Goal: Book appointment/travel/reservation

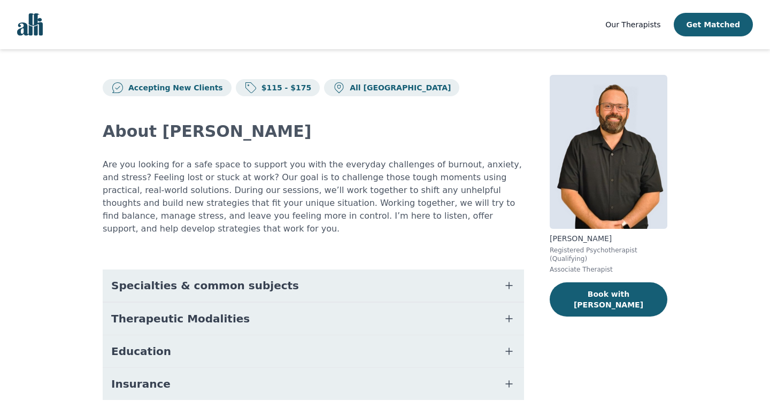
click at [616, 19] on nav "Our Therapists Get Matched" at bounding box center [385, 24] width 770 height 49
click at [624, 21] on span "Our Therapists" at bounding box center [632, 24] width 55 height 9
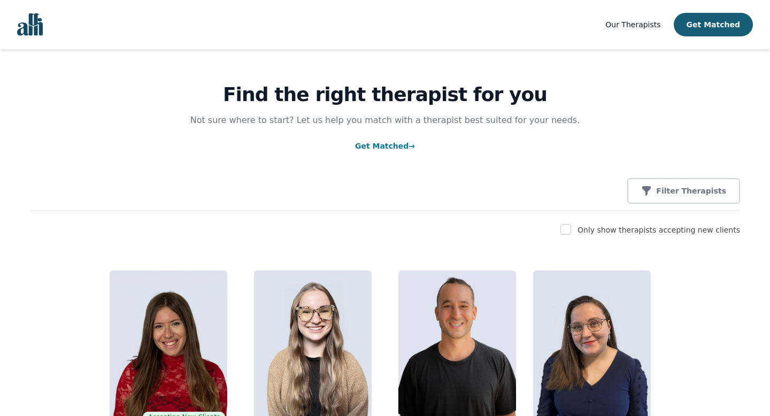
scroll to position [10, 0]
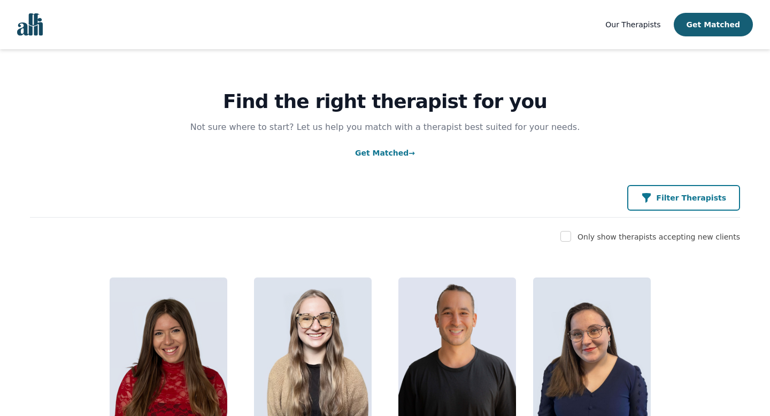
click at [668, 192] on p "Filter Therapists" at bounding box center [691, 197] width 70 height 11
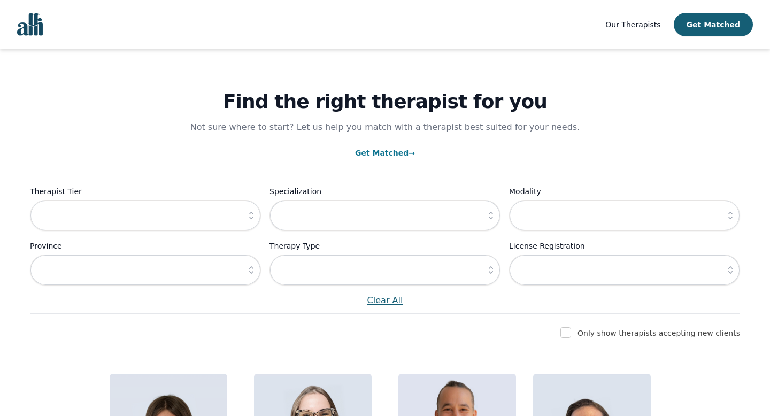
click at [392, 300] on p "Clear All" at bounding box center [385, 300] width 710 height 13
click at [396, 302] on p "Clear All" at bounding box center [385, 300] width 710 height 13
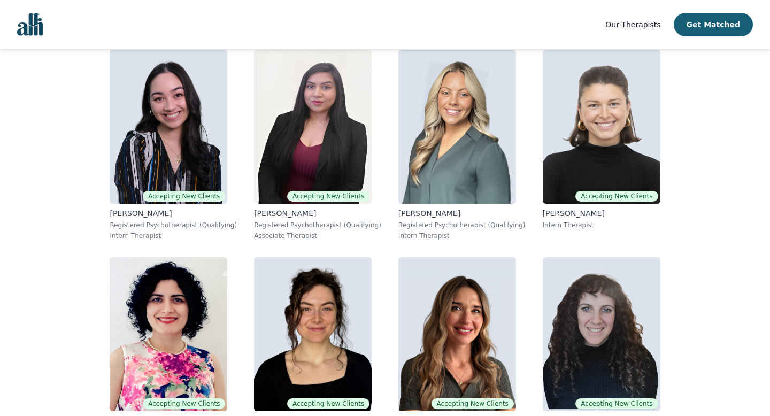
scroll to position [1862, 0]
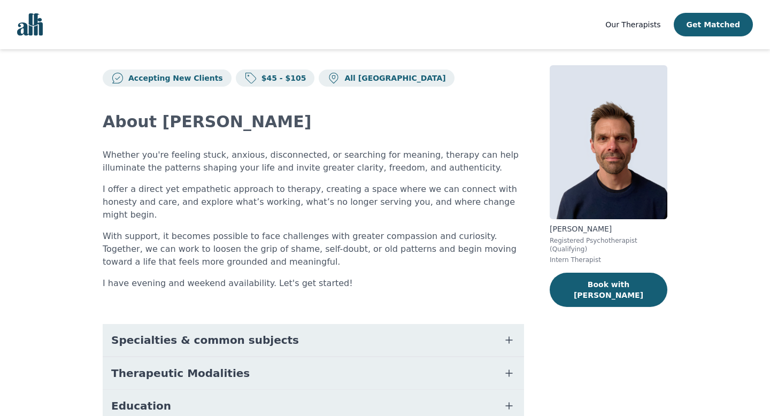
scroll to position [10, 0]
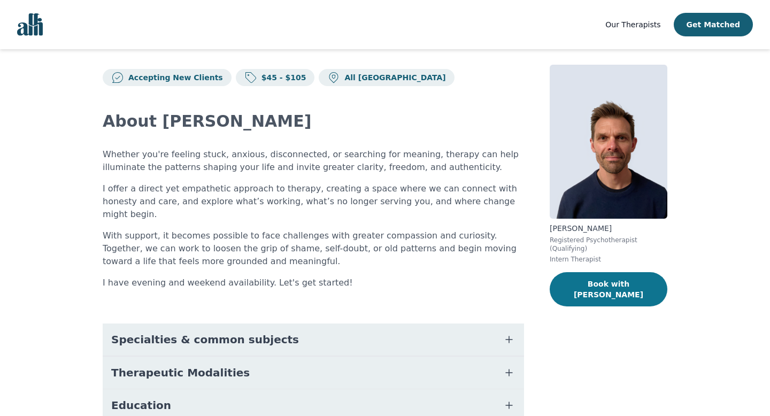
click at [595, 292] on button "Book with [PERSON_NAME]" at bounding box center [609, 289] width 118 height 34
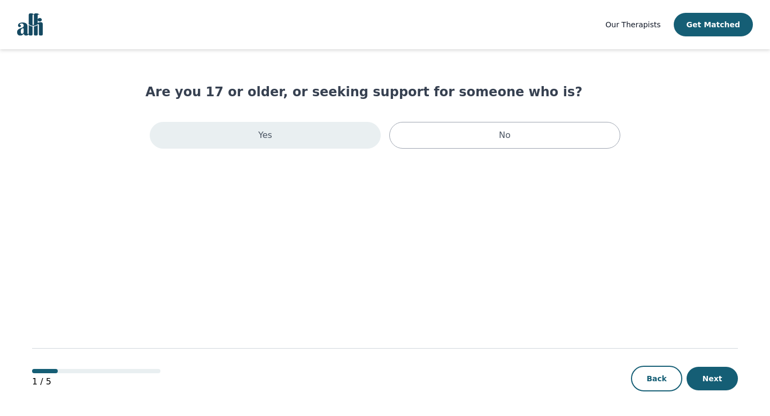
click at [298, 130] on div "Yes" at bounding box center [265, 135] width 231 height 27
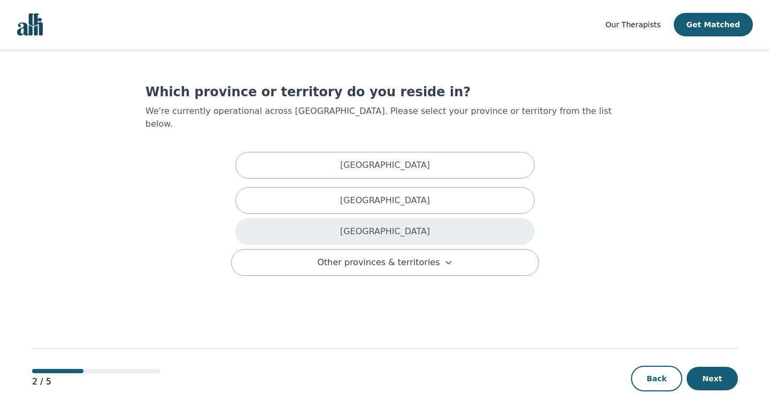
click at [389, 225] on p "[GEOGRAPHIC_DATA]" at bounding box center [385, 231] width 90 height 13
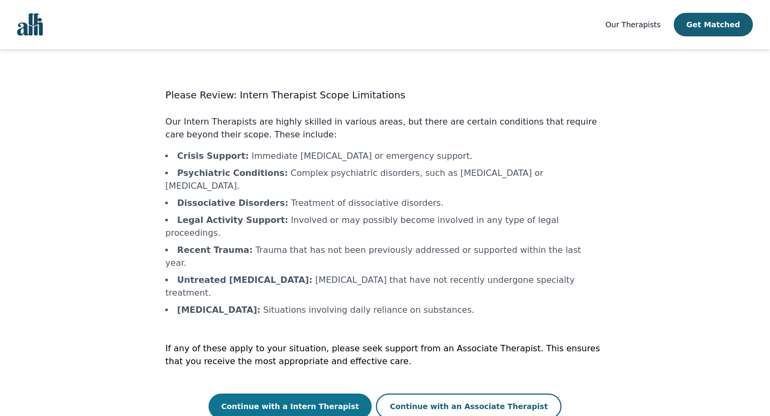
click at [320, 393] on button "Continue with a Intern Therapist" at bounding box center [290, 406] width 164 height 26
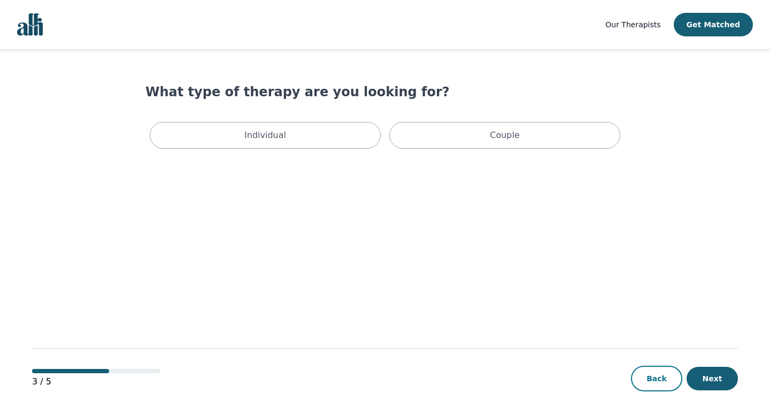
click at [660, 378] on button "Back" at bounding box center [656, 379] width 51 height 26
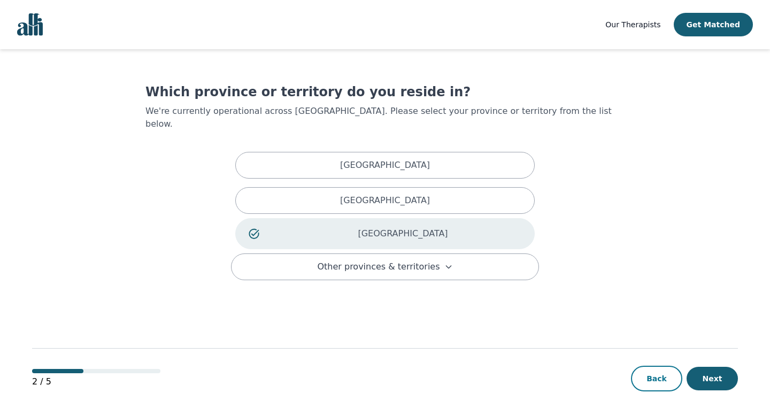
click at [663, 378] on button "Back" at bounding box center [656, 379] width 51 height 26
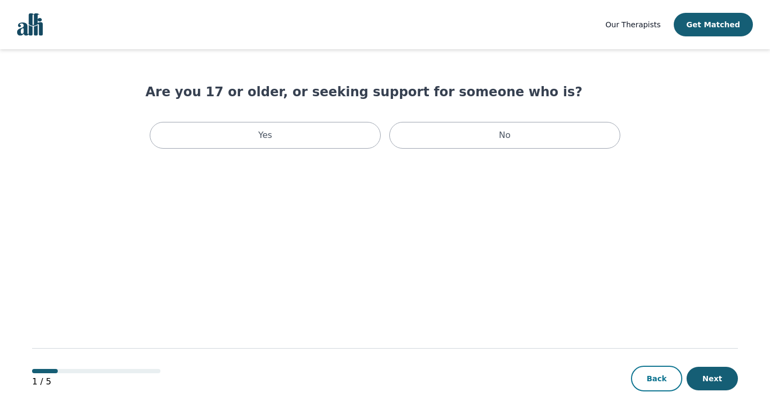
click at [657, 385] on button "Back" at bounding box center [656, 379] width 51 height 26
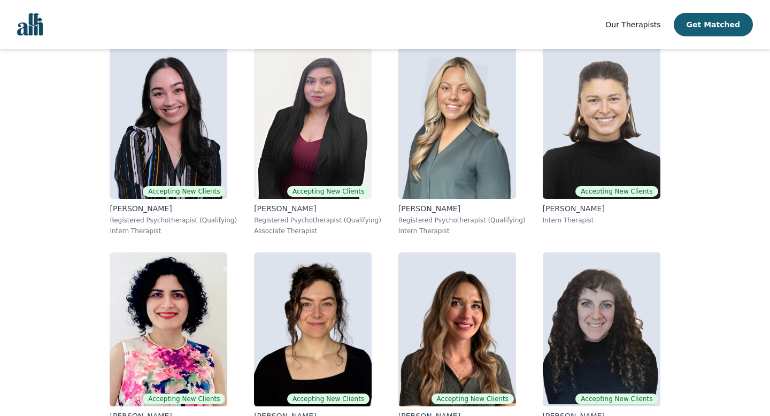
scroll to position [1911, 0]
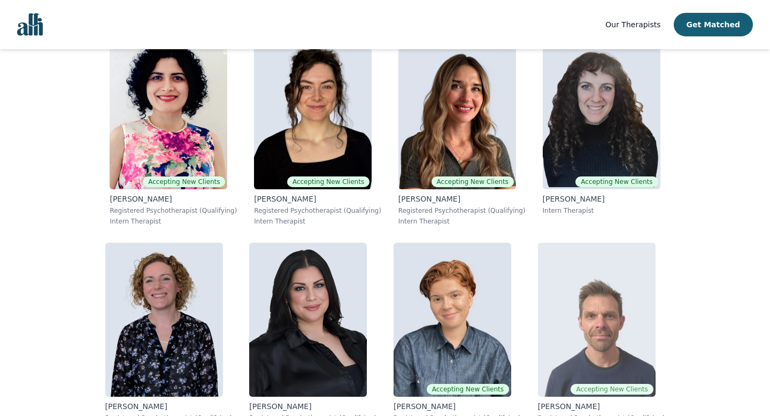
click at [538, 243] on img at bounding box center [597, 320] width 118 height 154
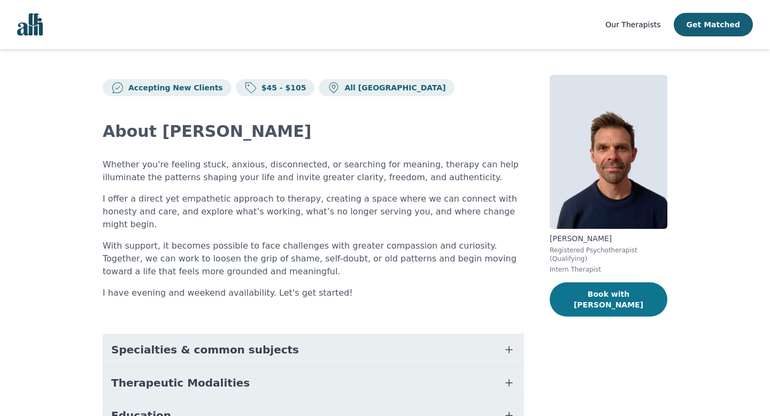
click at [632, 295] on button "Book with [PERSON_NAME]" at bounding box center [609, 299] width 118 height 34
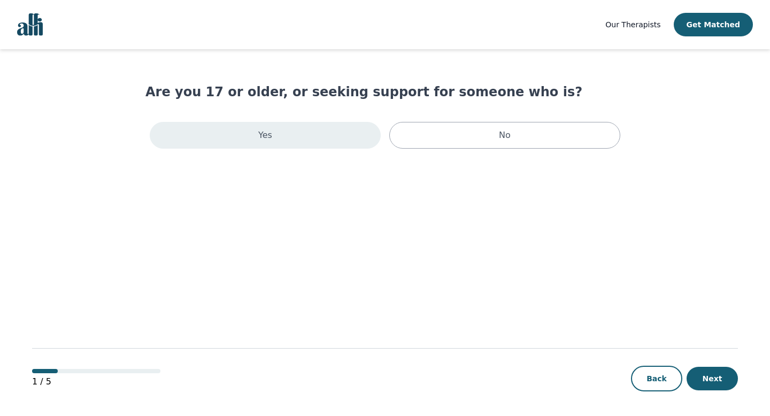
click at [242, 132] on div "Yes" at bounding box center [265, 135] width 231 height 27
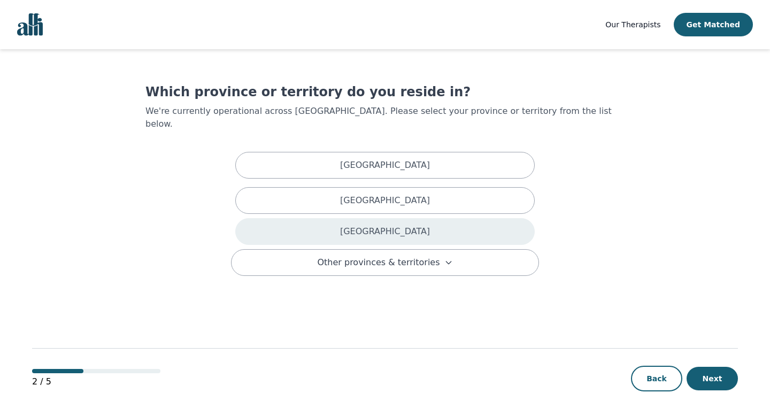
click at [431, 218] on div "[GEOGRAPHIC_DATA]" at bounding box center [384, 231] width 299 height 27
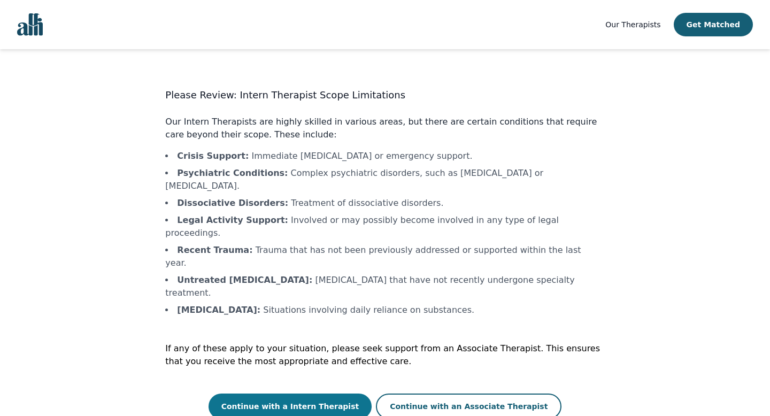
click at [313, 393] on button "Continue with a Intern Therapist" at bounding box center [290, 406] width 164 height 26
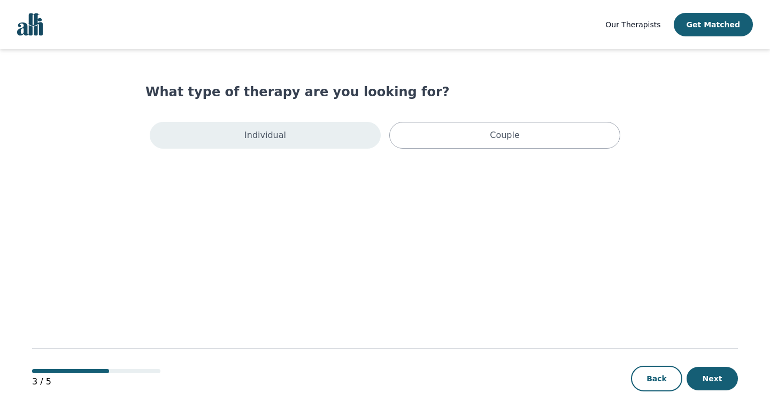
click at [354, 145] on div "Individual" at bounding box center [265, 135] width 231 height 27
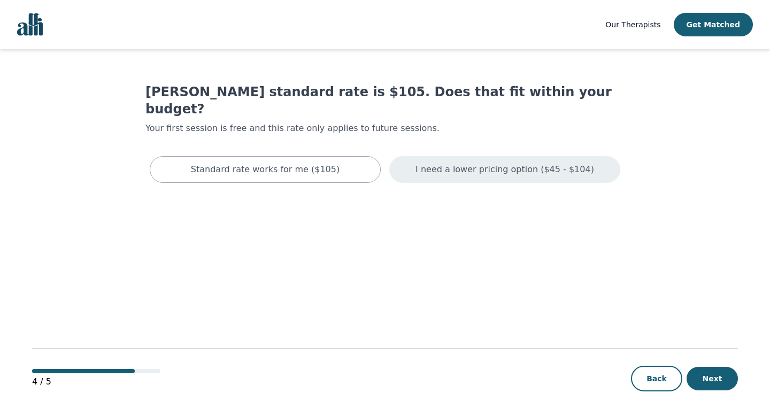
click at [447, 163] on p "I need a lower pricing option ($45 - $104)" at bounding box center [504, 169] width 179 height 13
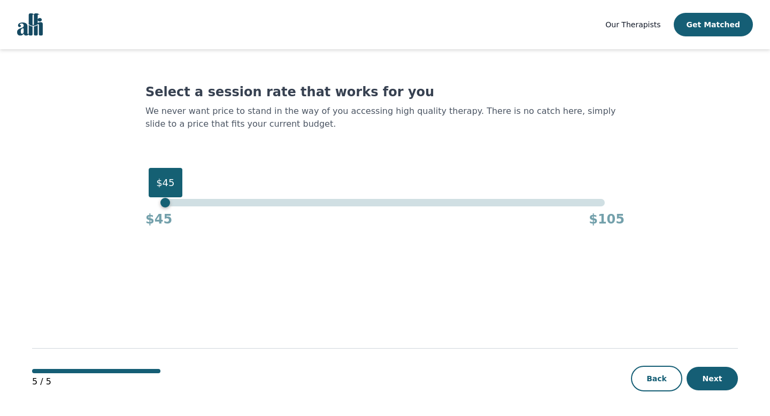
drag, startPoint x: 602, startPoint y: 204, endPoint x: 16, endPoint y: 293, distance: 593.7
click at [16, 293] on div "Our Therapists Get Matched Select a session rate that works for you We never wa…" at bounding box center [385, 208] width 770 height 417
click at [724, 372] on button "Next" at bounding box center [711, 379] width 51 height 24
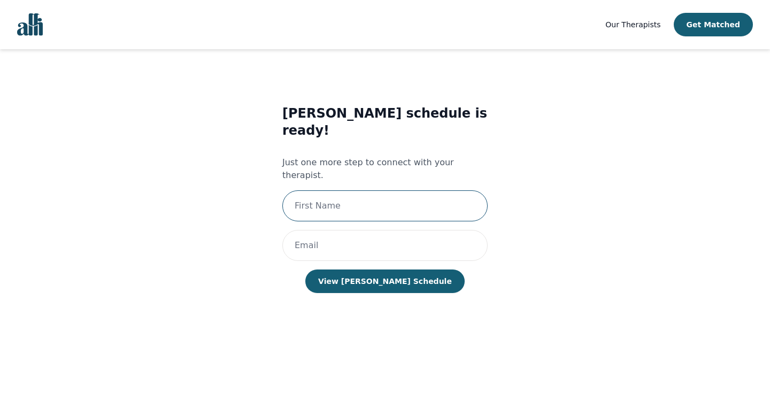
click at [419, 190] on input "text" at bounding box center [384, 205] width 205 height 31
type input "[PERSON_NAME]"
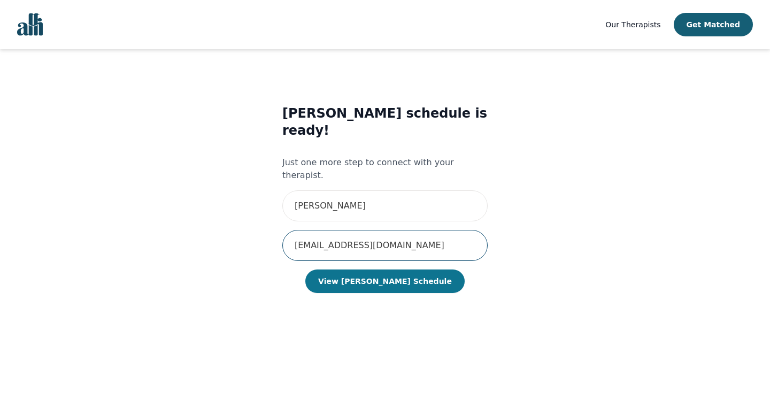
type input "[EMAIL_ADDRESS][DOMAIN_NAME]"
click at [383, 269] on button "View [PERSON_NAME] Schedule" at bounding box center [384, 281] width 159 height 24
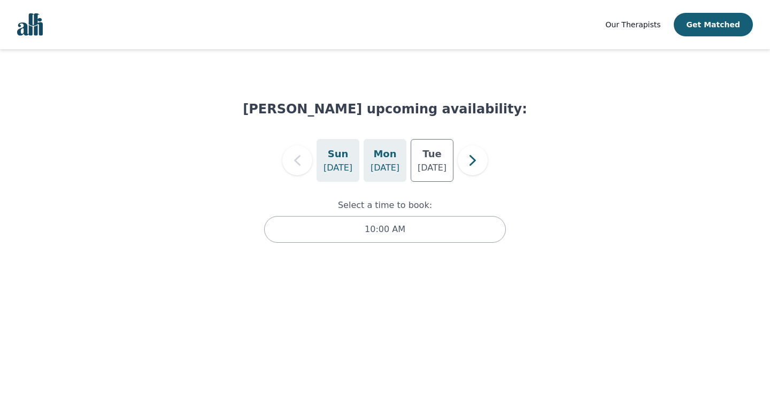
click at [396, 157] on div "[DATE]" at bounding box center [385, 160] width 43 height 43
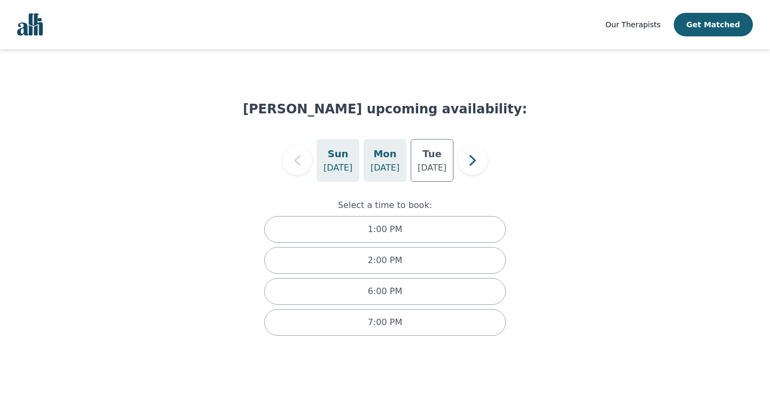
click at [351, 154] on div "[DATE]" at bounding box center [337, 160] width 43 height 43
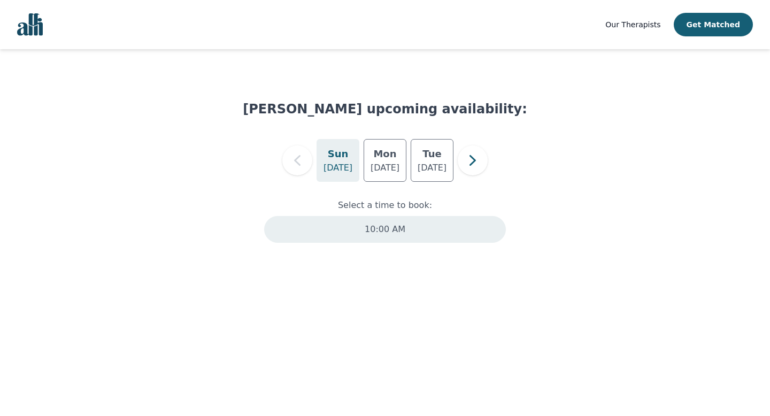
click at [370, 233] on p "10:00 AM" at bounding box center [385, 229] width 41 height 13
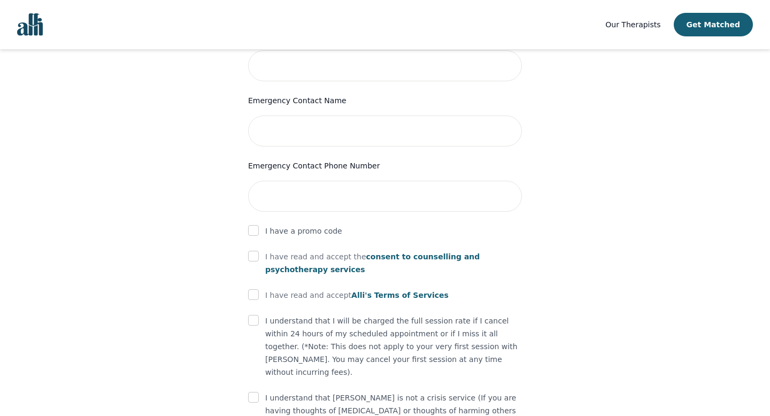
scroll to position [508, 0]
click at [252, 250] on input "checkbox" at bounding box center [253, 255] width 11 height 11
checkbox input "true"
click at [252, 289] on input "checkbox" at bounding box center [253, 294] width 11 height 11
checkbox input "true"
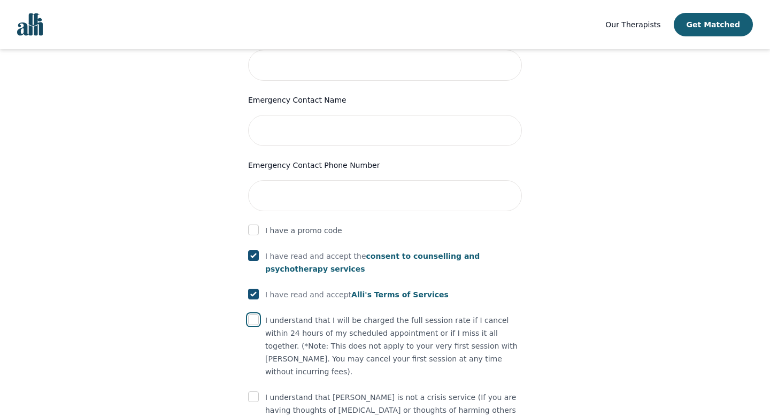
click at [252, 314] on input "checkbox" at bounding box center [253, 319] width 11 height 11
checkbox input "true"
click at [253, 391] on input "checkbox" at bounding box center [253, 396] width 11 height 11
checkbox input "true"
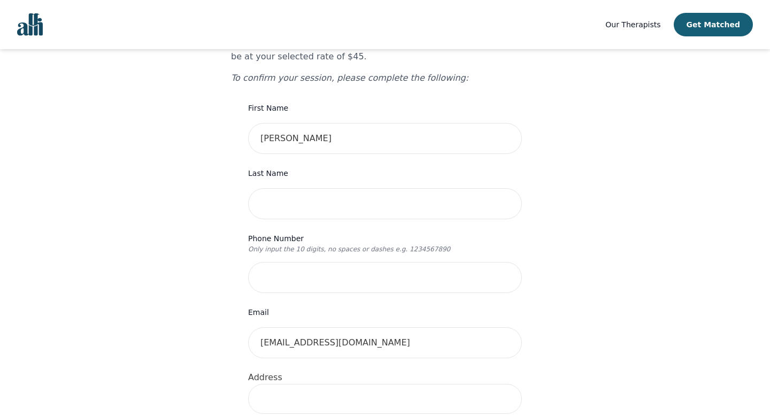
scroll to position [111, 0]
click at [285, 188] on input "text" at bounding box center [385, 203] width 274 height 31
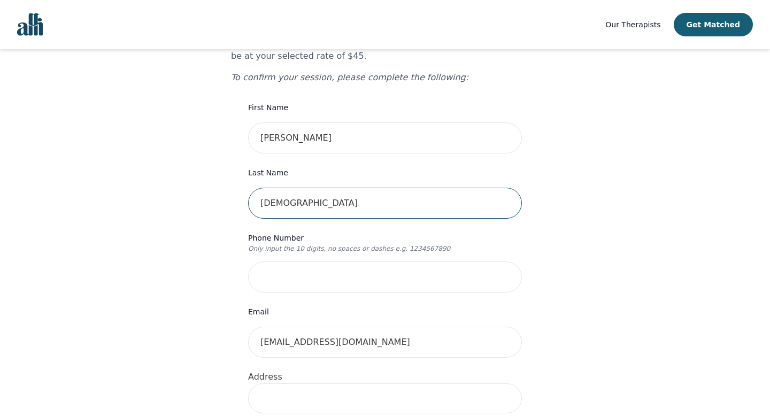
type input "[DEMOGRAPHIC_DATA]"
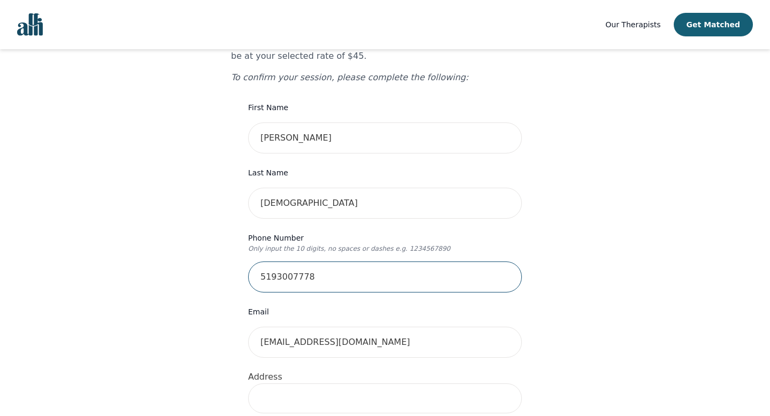
type input "5193007778"
click at [159, 256] on div "Your therapy journey is about to begin! Your initial assessment session with [P…" at bounding box center [385, 418] width 744 height 959
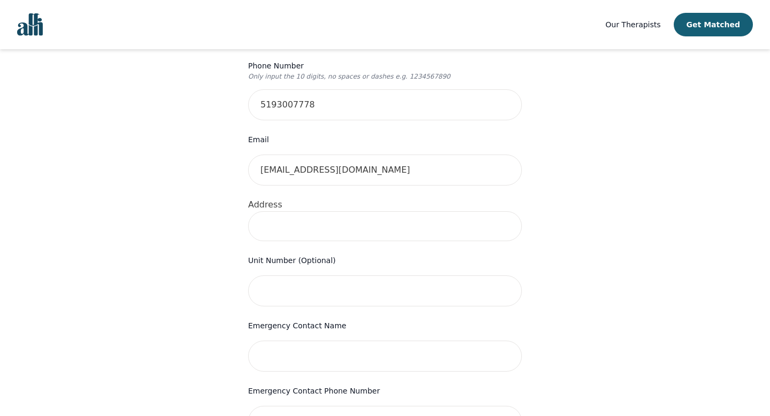
scroll to position [338, 0]
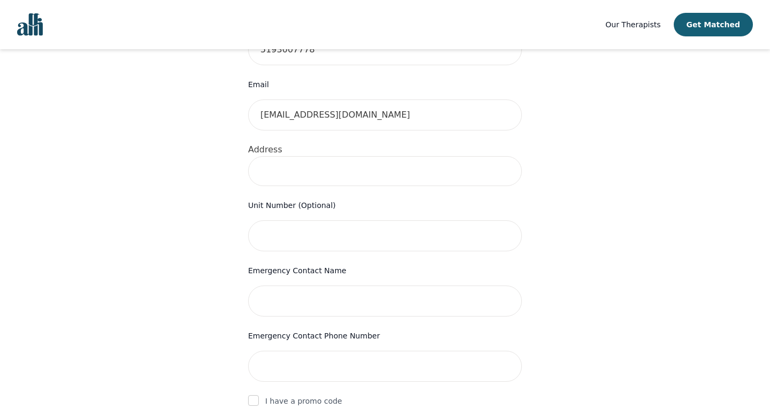
click at [304, 156] on input at bounding box center [385, 171] width 274 height 30
type input "[STREET_ADDRESS]"
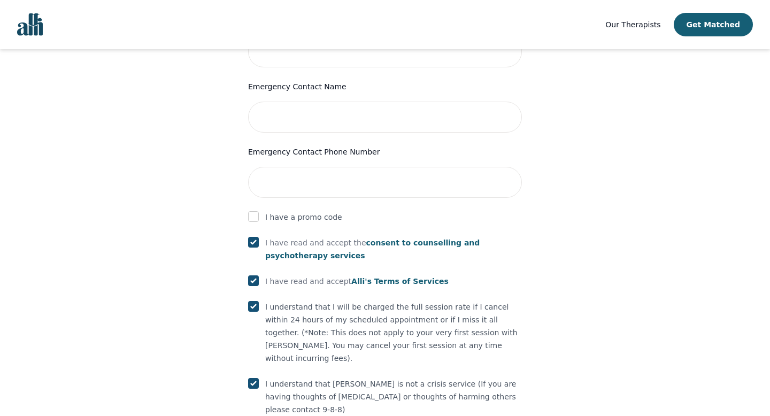
scroll to position [547, 0]
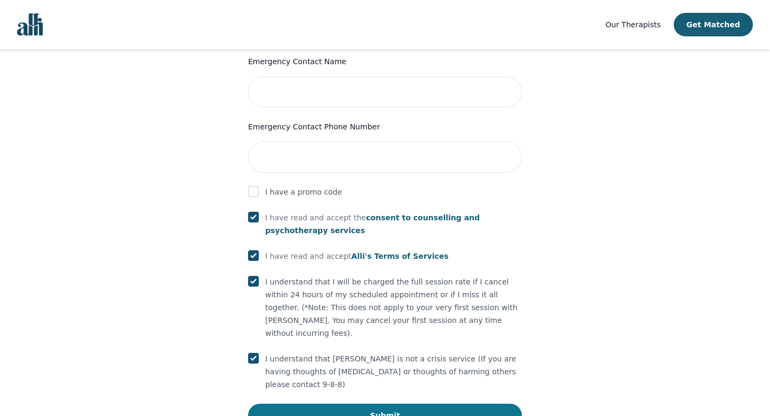
click at [351, 404] on button "Submit" at bounding box center [385, 416] width 274 height 24
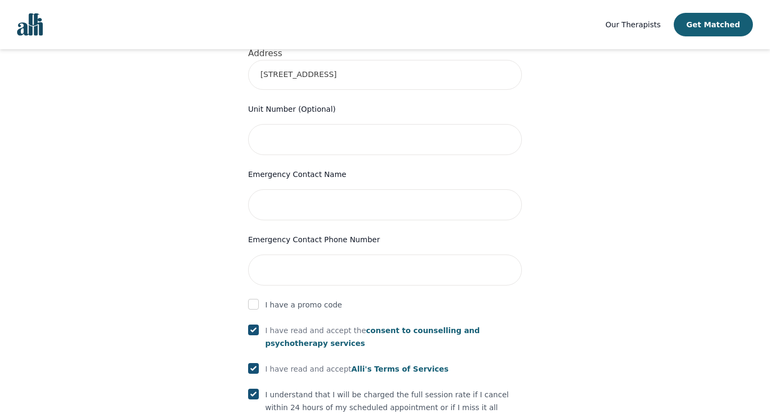
scroll to position [413, 0]
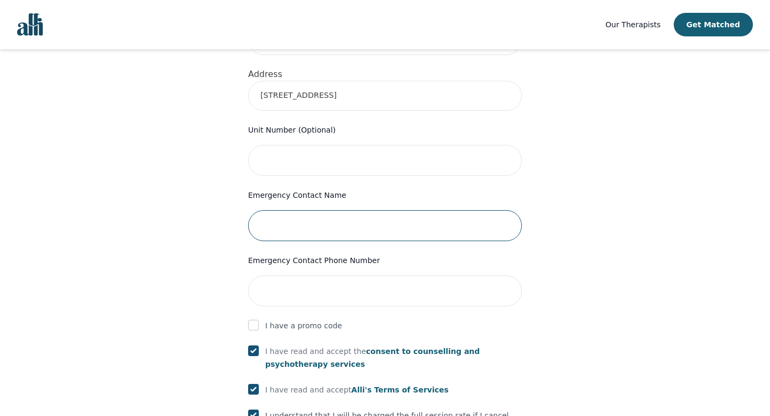
click at [404, 210] on input "text" at bounding box center [385, 225] width 274 height 31
type input "Moe"
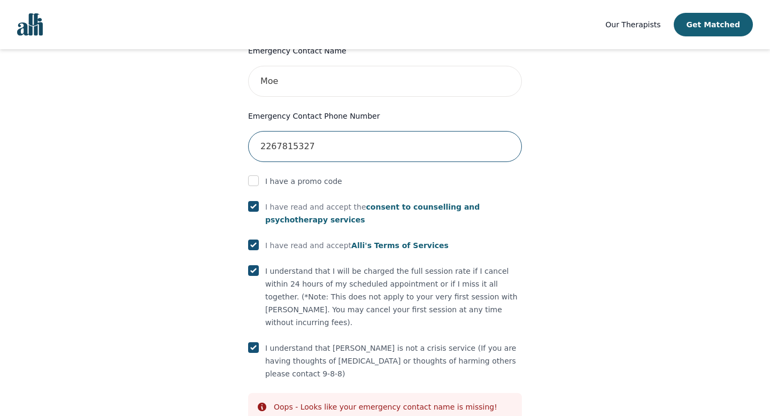
scroll to position [588, 0]
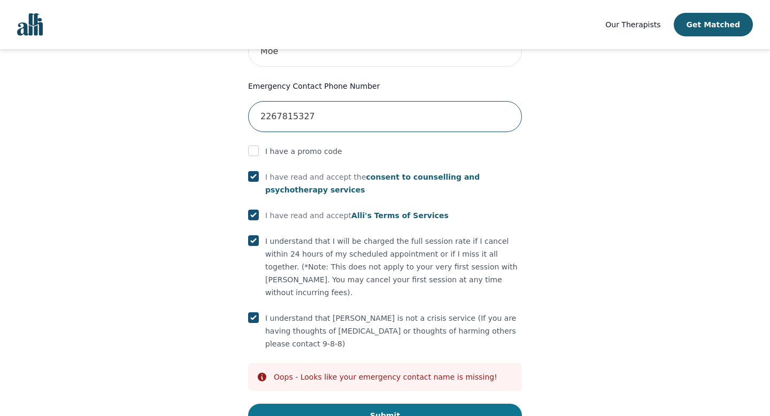
type input "2267815327"
click at [384, 404] on button "Submit" at bounding box center [385, 416] width 274 height 24
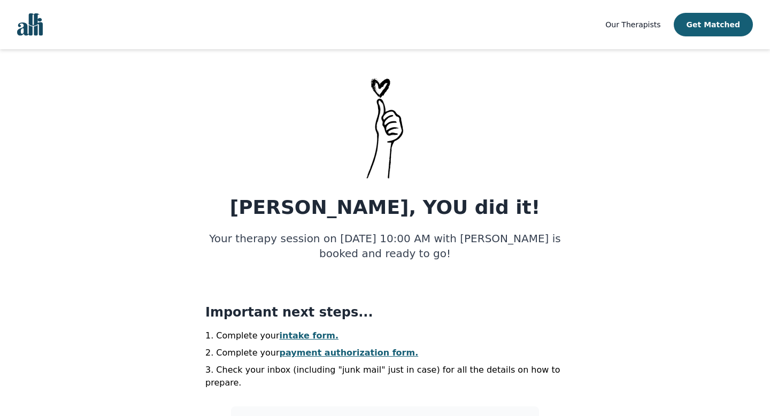
scroll to position [13, 0]
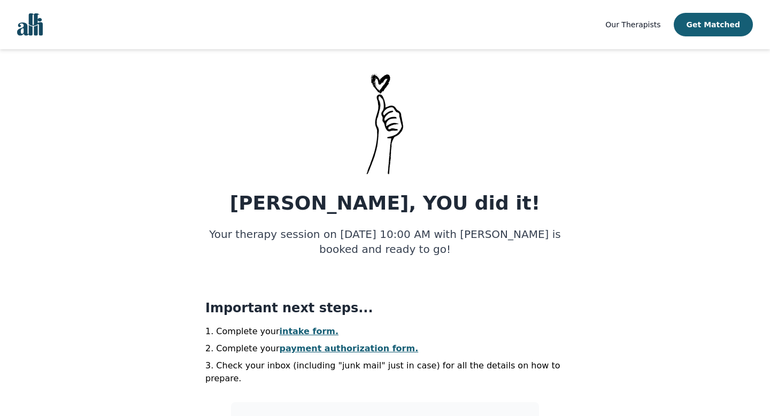
click at [302, 334] on link "intake form." at bounding box center [309, 331] width 59 height 10
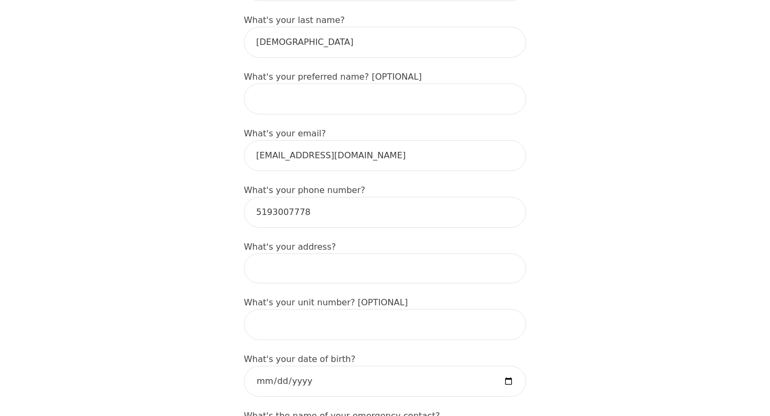
scroll to position [248, 0]
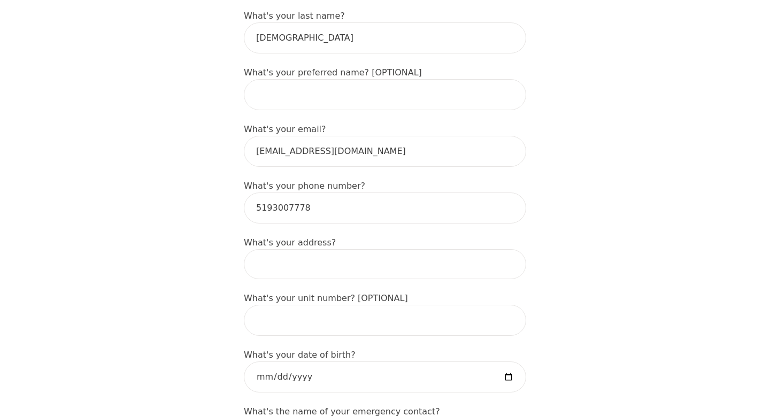
click at [376, 249] on input at bounding box center [385, 264] width 282 height 30
type input "[STREET_ADDRESS]"
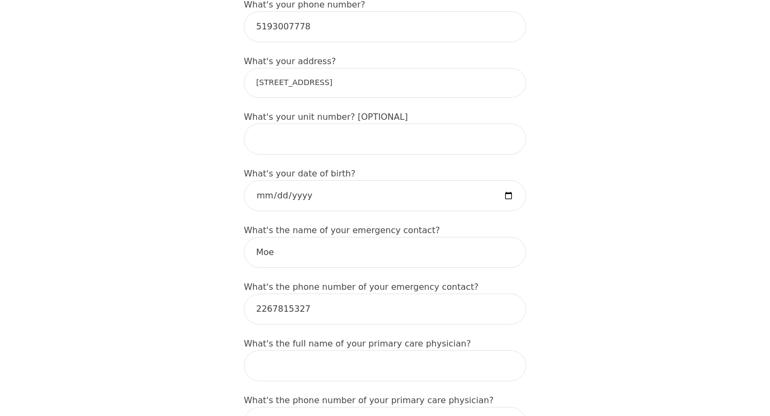
scroll to position [433, 0]
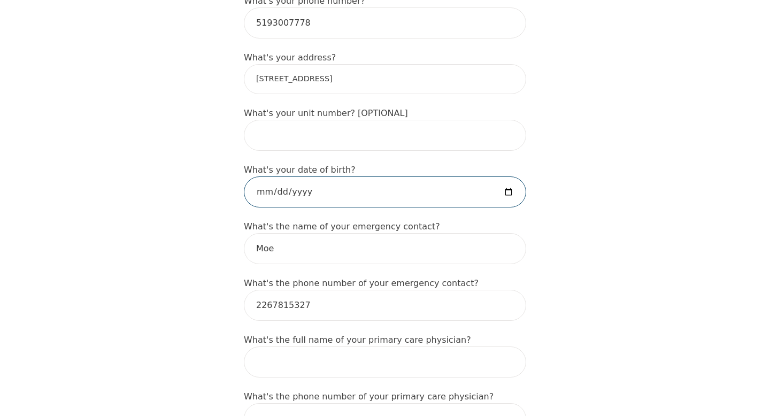
click at [508, 176] on input "date" at bounding box center [385, 191] width 282 height 31
type input "[DATE]"
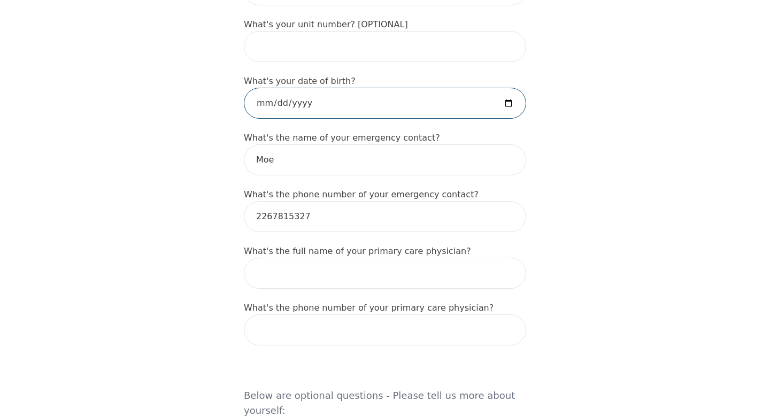
scroll to position [607, 0]
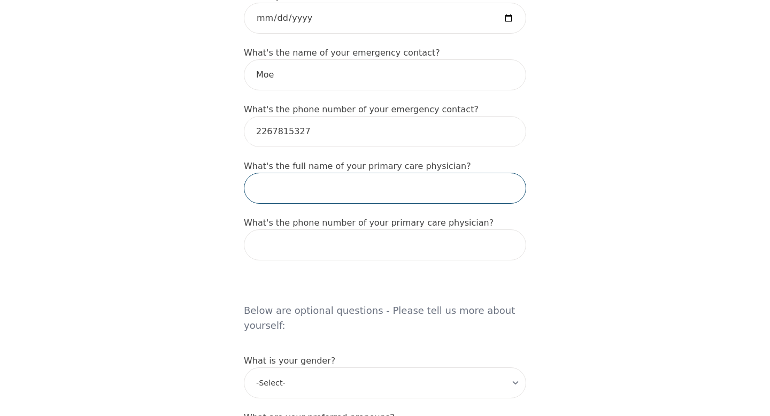
click at [348, 178] on input "text" at bounding box center [385, 188] width 282 height 31
type input "Dr [PERSON_NAME]"
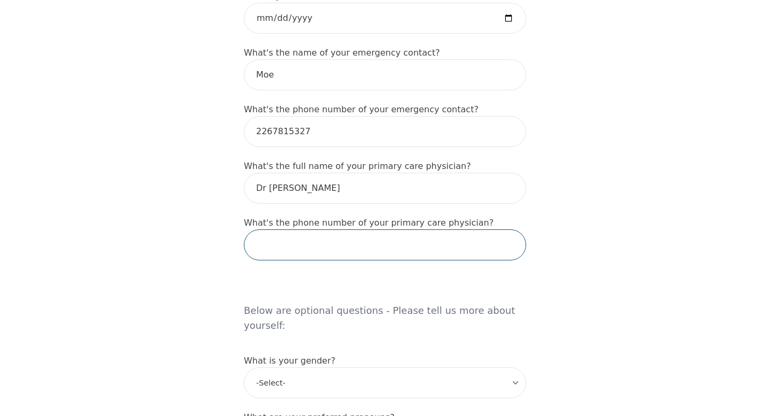
paste input "[PHONE_NUMBER]"
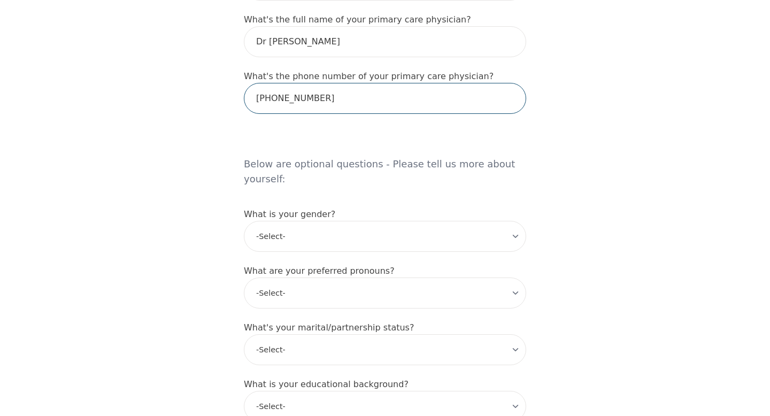
scroll to position [755, 0]
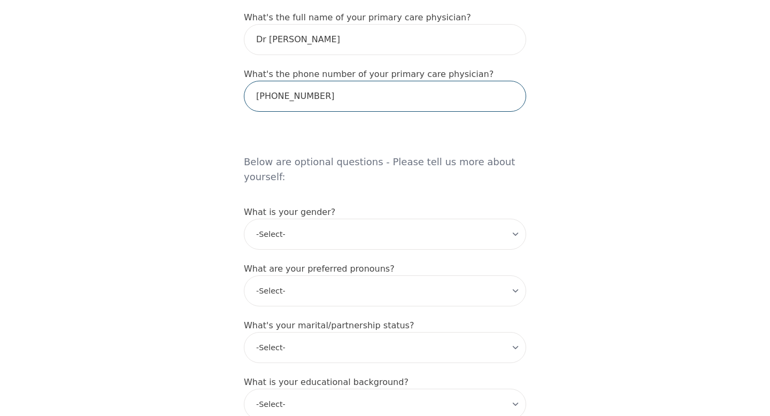
type input "[PHONE_NUMBER]"
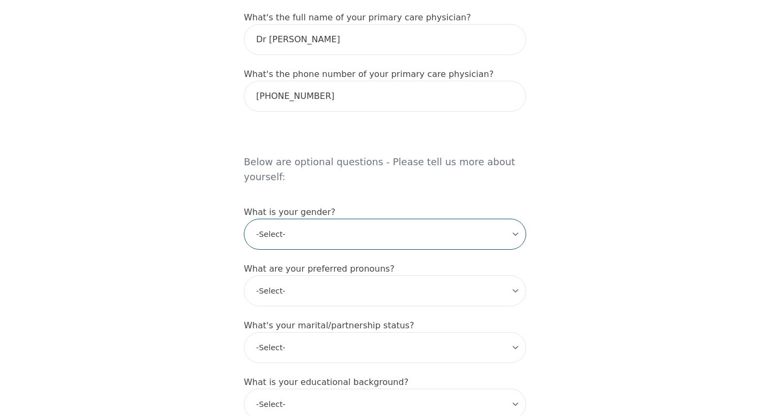
click at [359, 219] on select "-Select- [DEMOGRAPHIC_DATA] [DEMOGRAPHIC_DATA] [DEMOGRAPHIC_DATA] [DEMOGRAPHIC_…" at bounding box center [385, 234] width 282 height 31
select select "[DEMOGRAPHIC_DATA]"
click at [244, 219] on select "-Select- [DEMOGRAPHIC_DATA] [DEMOGRAPHIC_DATA] [DEMOGRAPHIC_DATA] [DEMOGRAPHIC_…" at bounding box center [385, 234] width 282 height 31
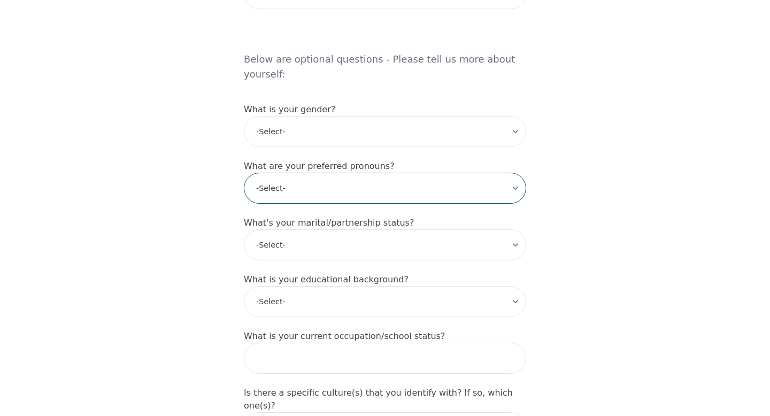
click at [364, 173] on select "-Select- he/him she/her they/them ze/zir xe/xem ey/em ve/ver tey/ter e/e per/pe…" at bounding box center [385, 188] width 282 height 31
select select "he/him"
click at [244, 173] on select "-Select- he/him she/her they/them ze/zir xe/xem ey/em ve/ver tey/ter e/e per/pe…" at bounding box center [385, 188] width 282 height 31
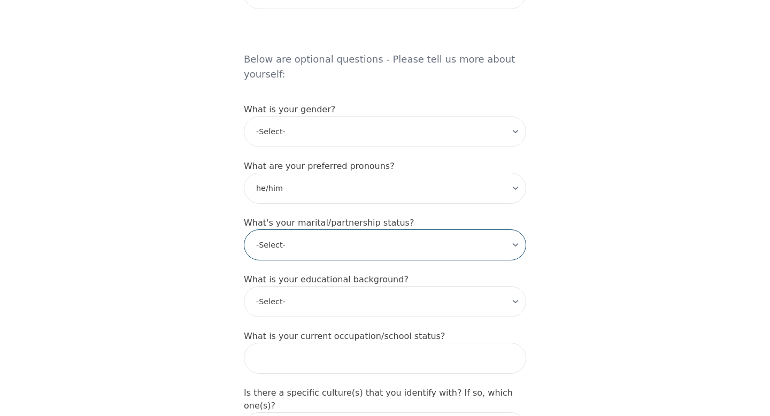
click at [362, 229] on select "-Select- Single Partnered Married Common Law Widowed Separated Divorced" at bounding box center [385, 244] width 282 height 31
select select "Single"
click at [244, 229] on select "-Select- Single Partnered Married Common Law Widowed Separated Divorced" at bounding box center [385, 244] width 282 height 31
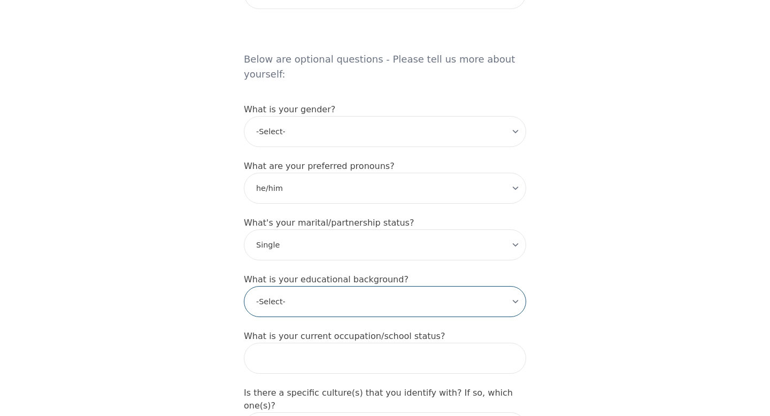
click at [375, 286] on select "-Select- Less than high school High school Associate degree Bachelor degree Mas…" at bounding box center [385, 301] width 282 height 31
select select "High school"
click at [244, 286] on select "-Select- Less than high school High school Associate degree Bachelor degree Mas…" at bounding box center [385, 301] width 282 height 31
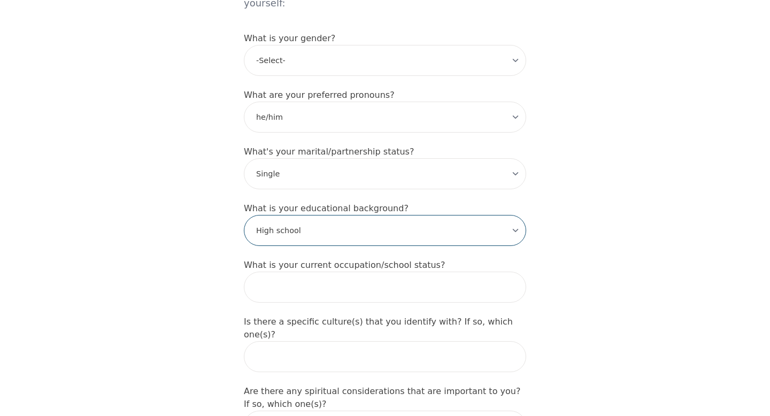
scroll to position [964, 0]
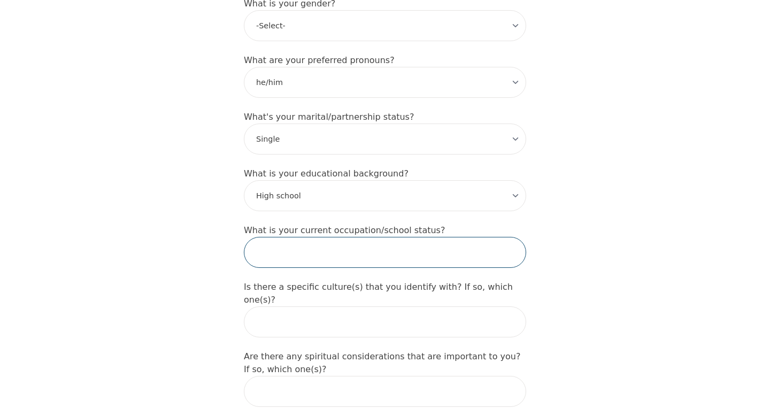
click at [374, 237] on input "text" at bounding box center [385, 252] width 282 height 31
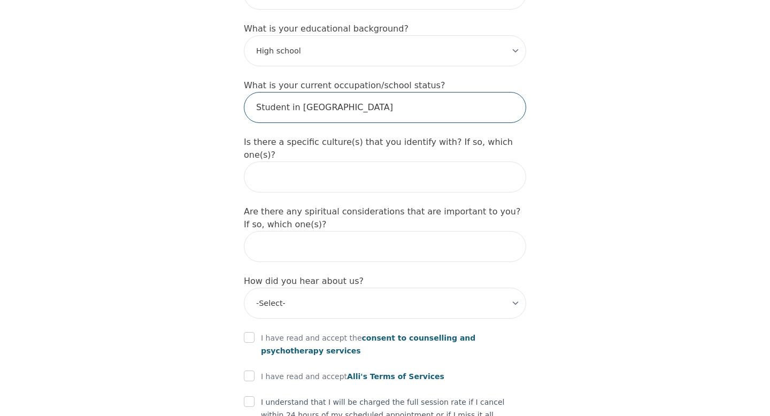
scroll to position [1116, 0]
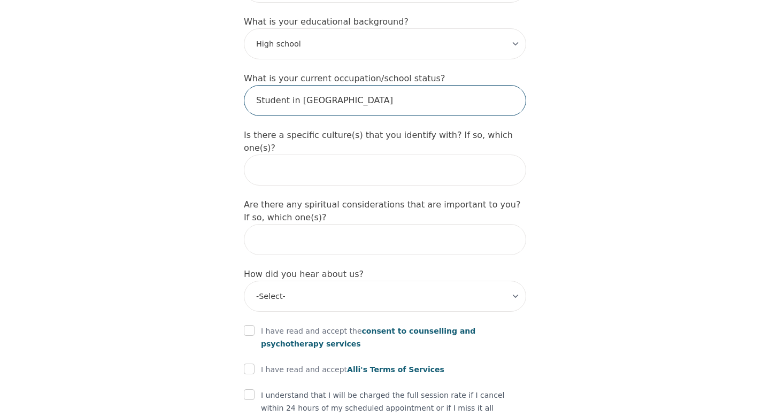
type input "Student in [GEOGRAPHIC_DATA]"
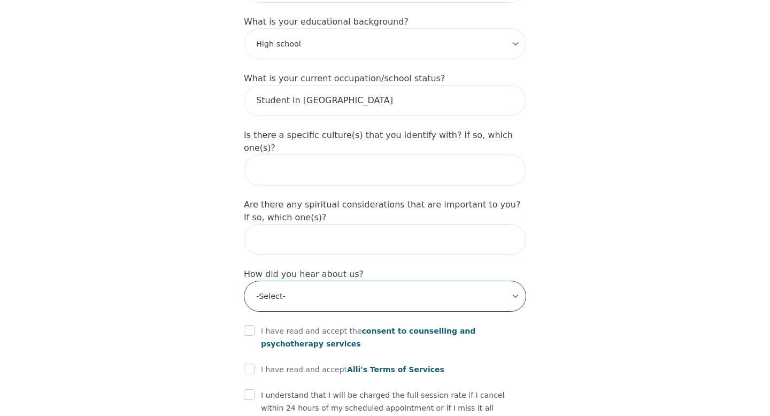
click at [363, 281] on select "-Select- Physician/Specialist Friend Facebook Instagram Google Search Google Ad…" at bounding box center [385, 296] width 282 height 31
select select "Google Search"
click at [244, 281] on select "-Select- Physician/Specialist Friend Facebook Instagram Google Search Google Ad…" at bounding box center [385, 296] width 282 height 31
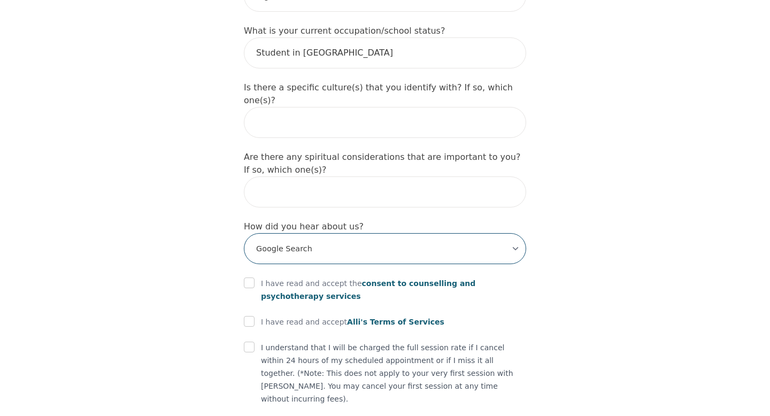
scroll to position [1192, 0]
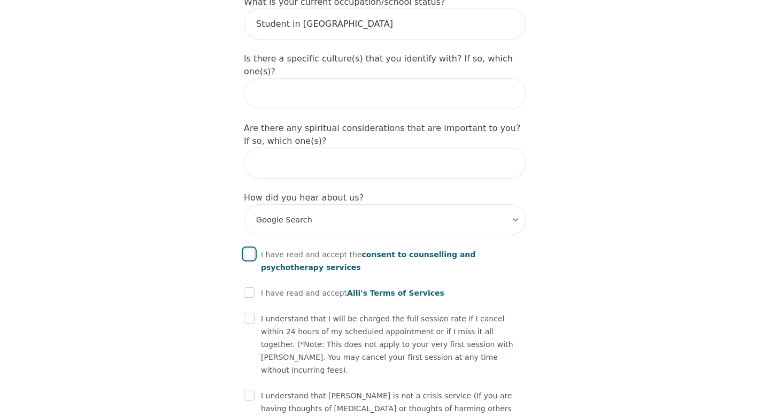
click at [245, 249] on input "checkbox" at bounding box center [249, 254] width 11 height 11
checkbox input "true"
click at [246, 287] on input "checkbox" at bounding box center [249, 292] width 11 height 11
checkbox input "true"
click at [249, 313] on input "checkbox" at bounding box center [249, 318] width 11 height 11
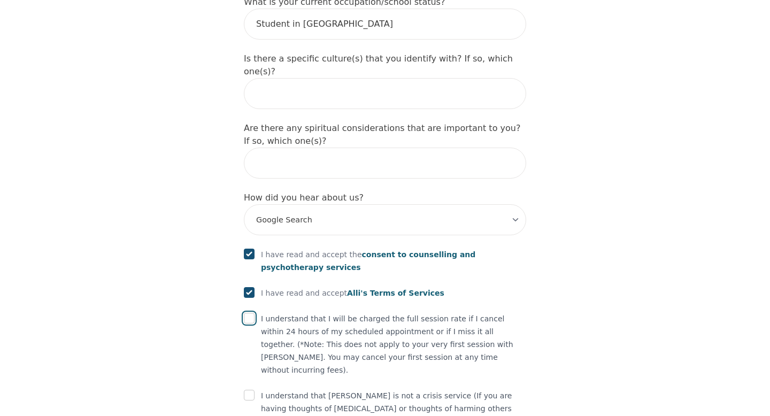
checkbox input "true"
click at [252, 390] on input "checkbox" at bounding box center [249, 395] width 11 height 11
checkbox input "true"
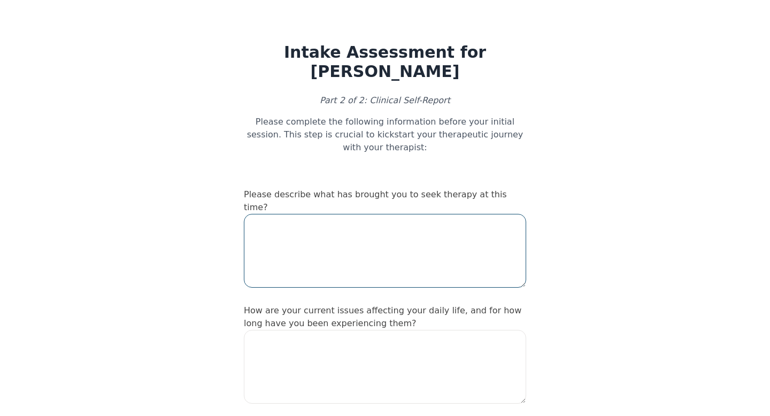
click at [331, 245] on textarea at bounding box center [385, 251] width 282 height 74
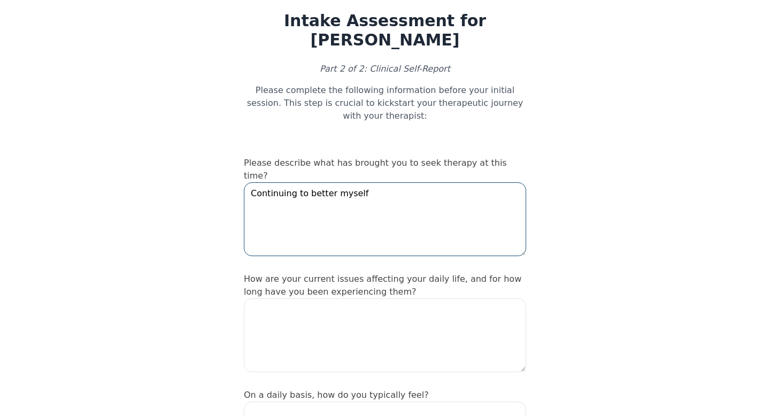
scroll to position [47, 0]
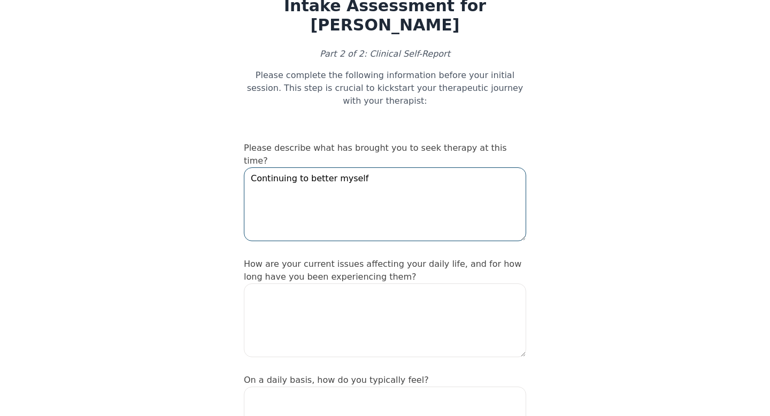
type textarea "Continuing to better myself"
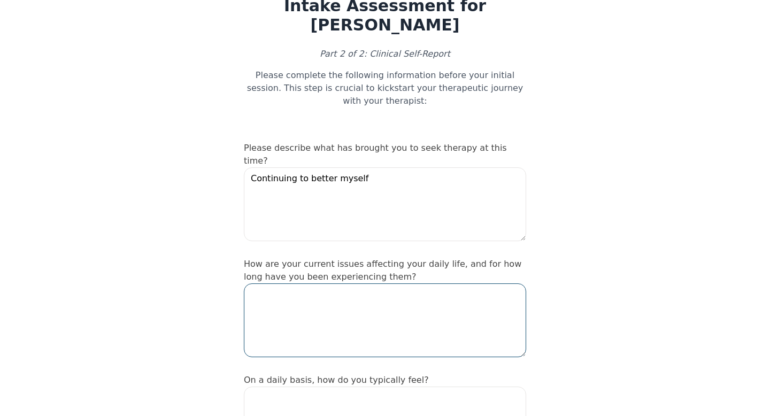
click at [322, 300] on textarea at bounding box center [385, 320] width 282 height 74
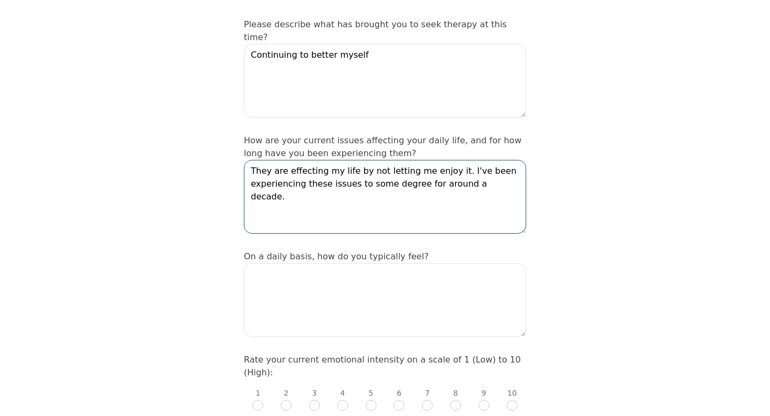
scroll to position [284, 0]
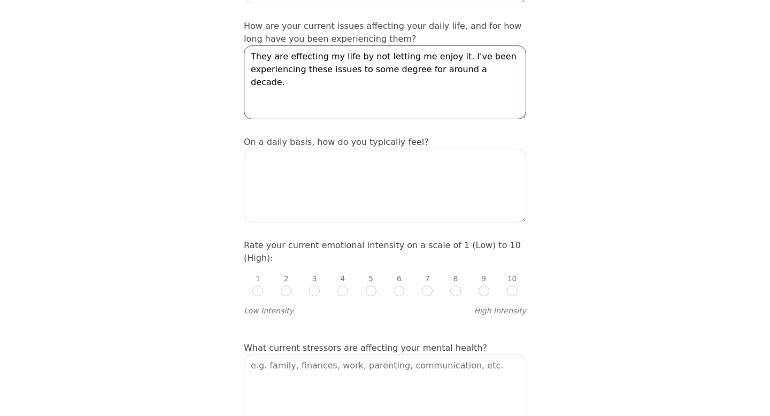
type textarea "They are effecting my life by not letting me enjoy it. I've been experiencing t…"
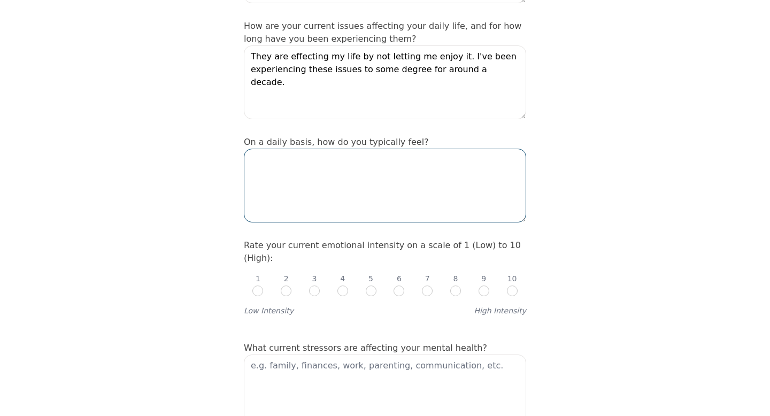
click at [431, 174] on textarea at bounding box center [385, 186] width 282 height 74
type textarea "Empty"
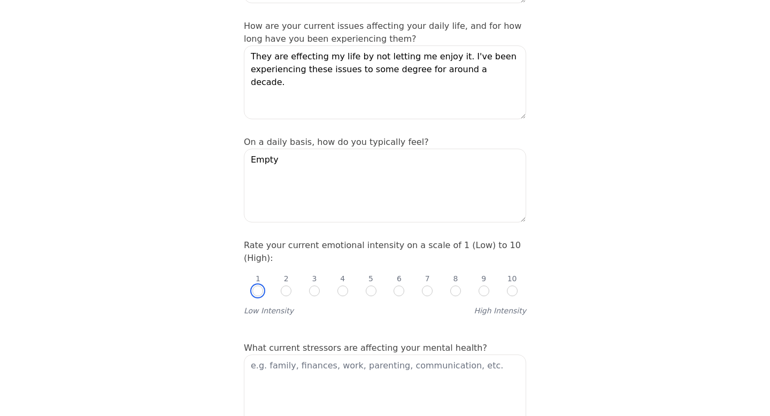
click at [261, 285] on input "radio" at bounding box center [257, 290] width 11 height 11
radio input "true"
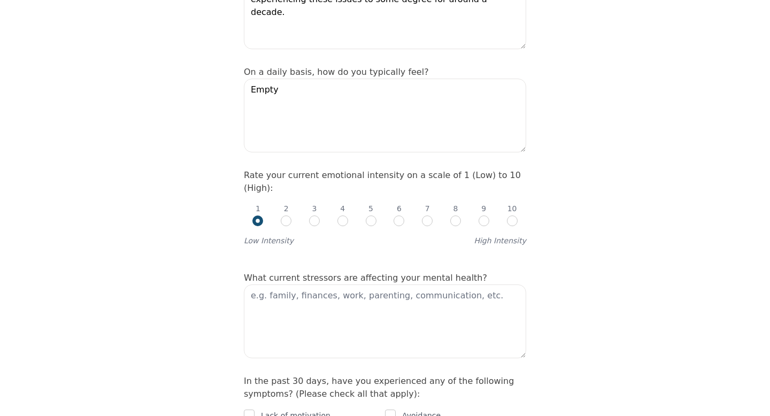
scroll to position [419, 0]
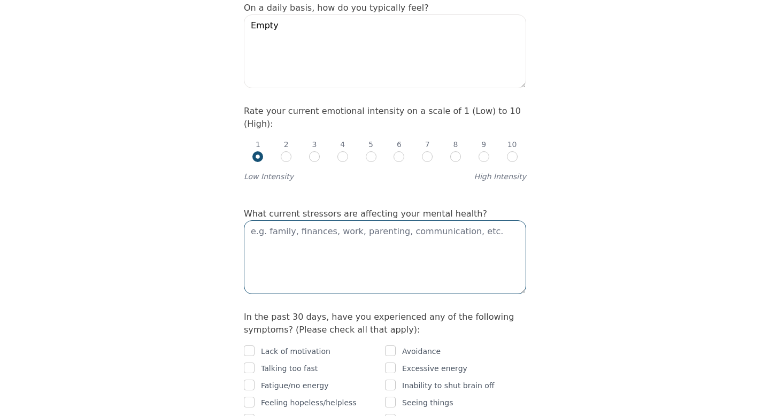
click at [375, 220] on textarea at bounding box center [385, 257] width 282 height 74
type textarea "Family, school, self-image"
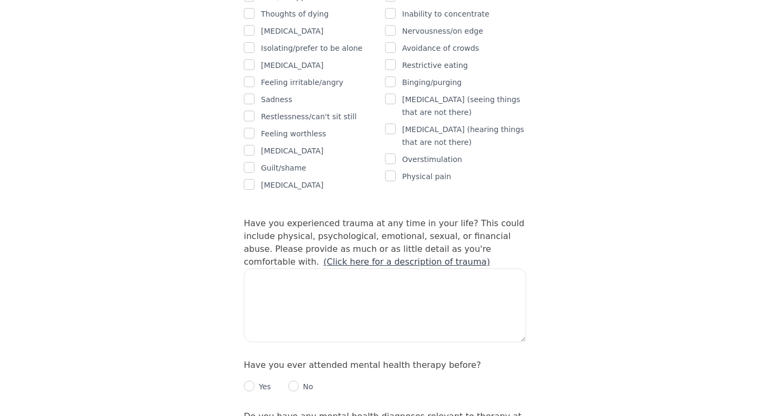
scroll to position [878, 0]
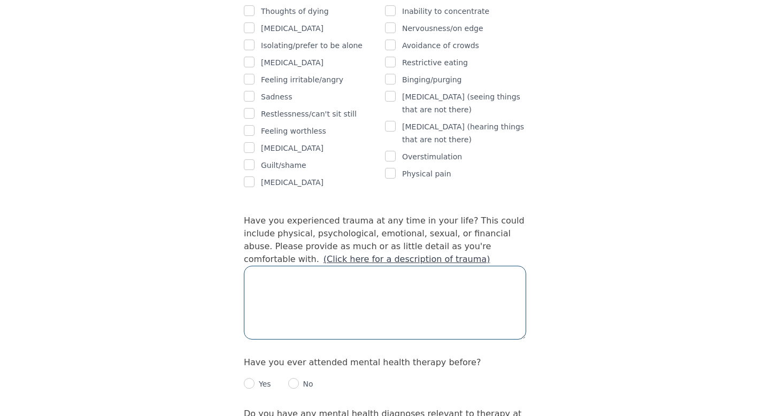
click at [392, 266] on textarea at bounding box center [385, 303] width 282 height 74
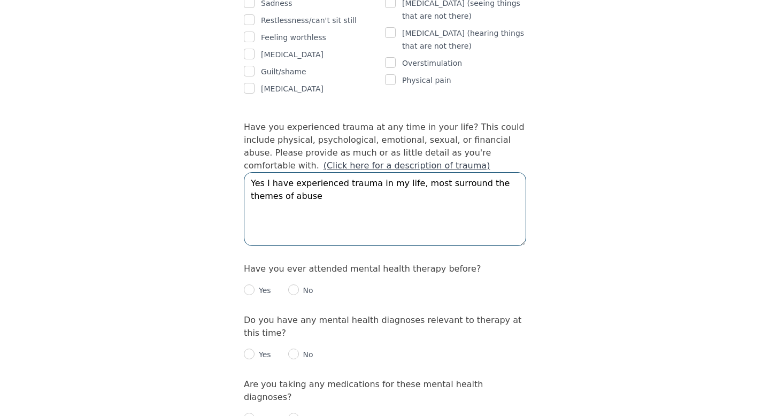
scroll to position [980, 0]
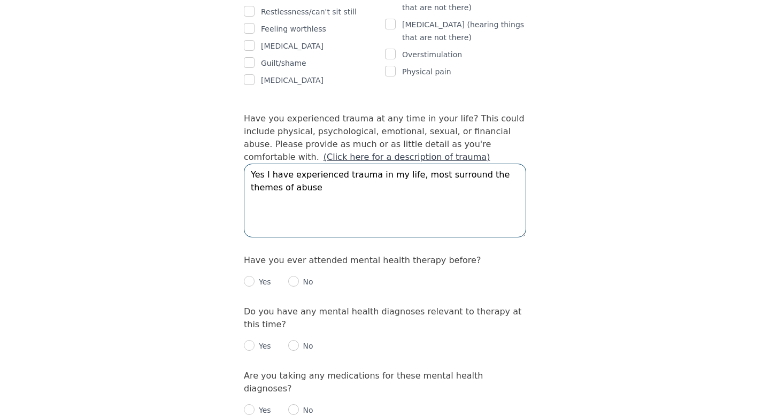
type textarea "Yes I have experienced trauma in my life, most surround the themes of abuse"
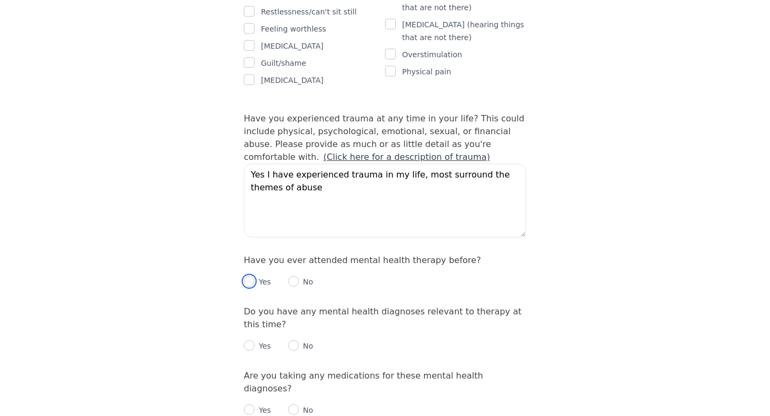
click at [250, 276] on input "radio" at bounding box center [249, 281] width 11 height 11
radio input "true"
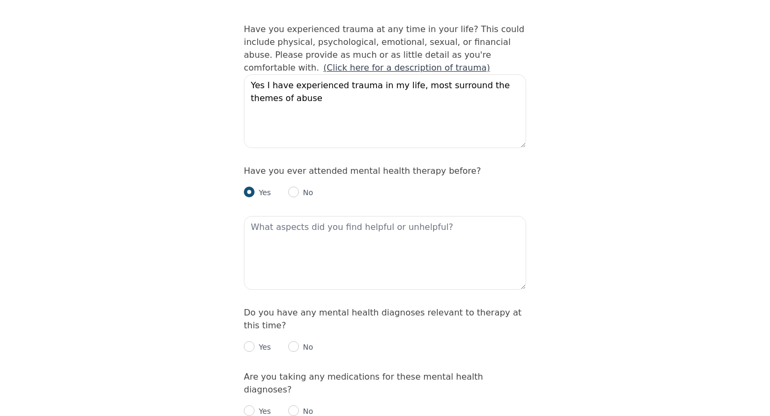
scroll to position [1084, 0]
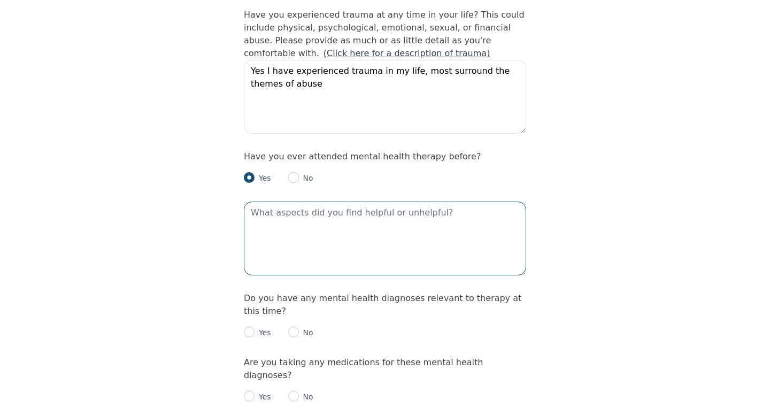
click at [275, 225] on textarea at bounding box center [385, 239] width 282 height 74
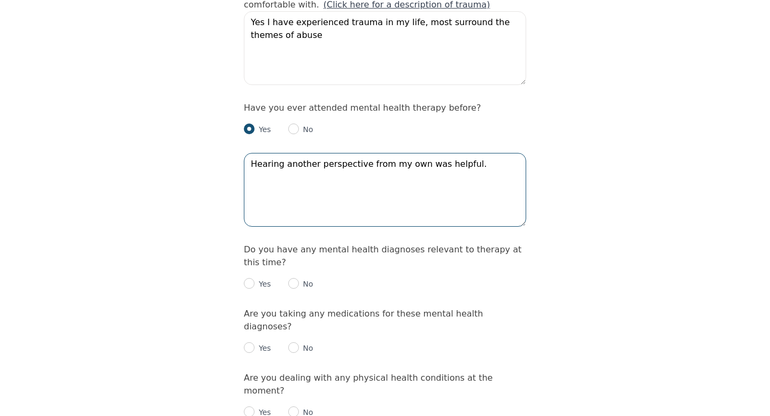
scroll to position [1151, 0]
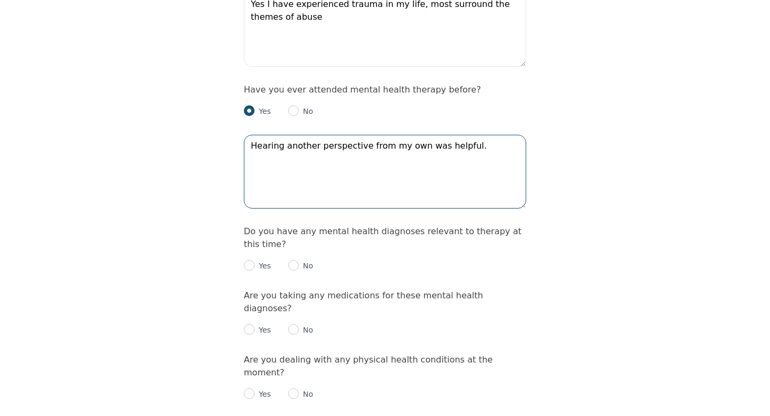
type textarea "Hearing another perspective from my own was helpful."
click at [257, 259] on div "Yes" at bounding box center [257, 265] width 27 height 13
click at [252, 260] on input "radio" at bounding box center [249, 265] width 11 height 11
radio input "true"
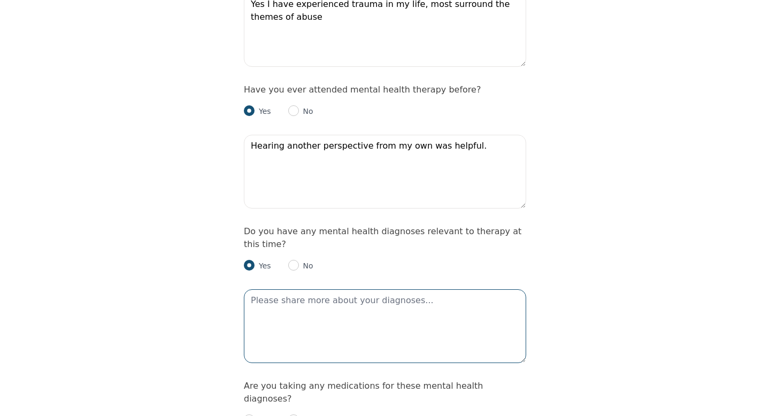
click at [275, 289] on textarea at bounding box center [385, 326] width 282 height 74
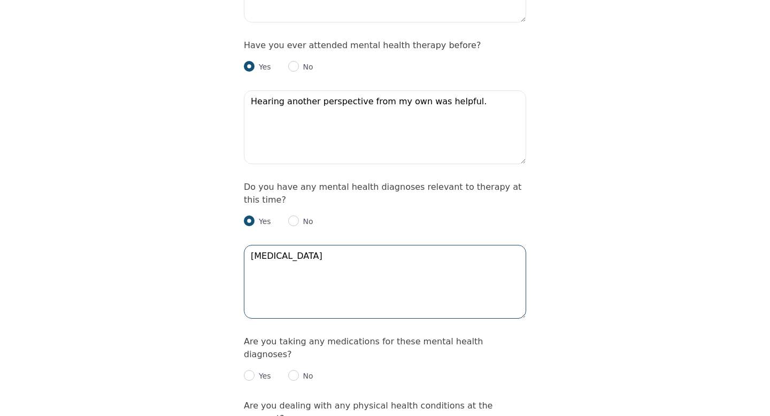
scroll to position [1253, 0]
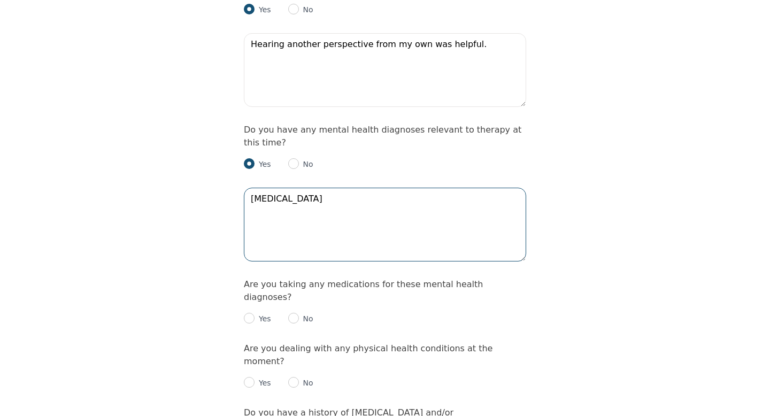
type textarea "[MEDICAL_DATA]"
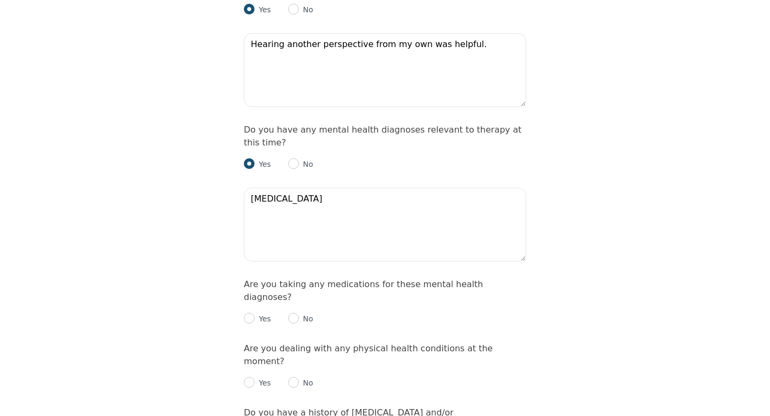
click at [259, 313] on p "Yes" at bounding box center [262, 318] width 17 height 11
click at [251, 313] on input "radio" at bounding box center [249, 318] width 11 height 11
radio input "true"
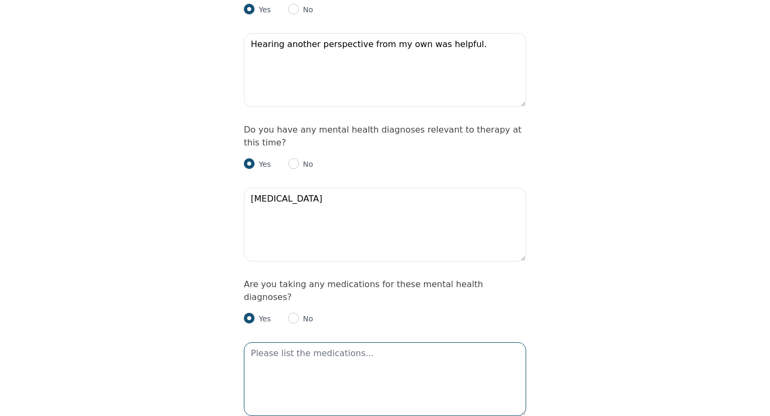
click at [287, 342] on textarea at bounding box center [385, 379] width 282 height 74
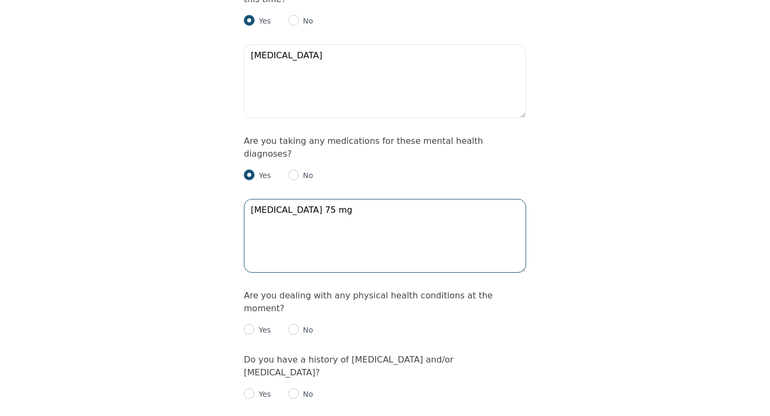
scroll to position [1400, 0]
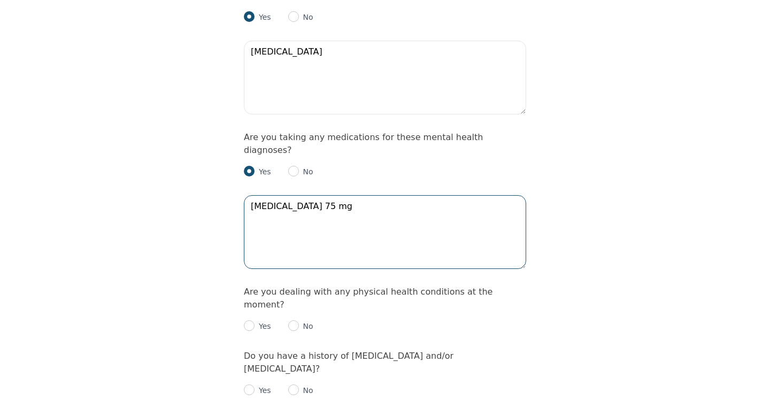
type textarea "[MEDICAL_DATA] 75 mg"
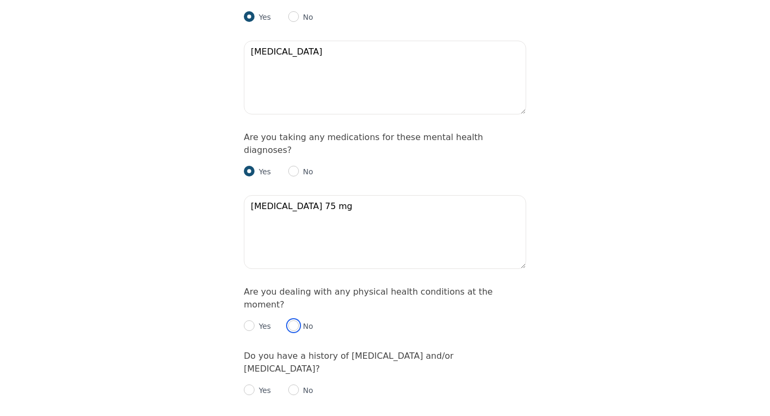
click at [295, 320] on input "radio" at bounding box center [293, 325] width 11 height 11
radio input "true"
click at [251, 384] on input "radio" at bounding box center [249, 389] width 11 height 11
radio input "true"
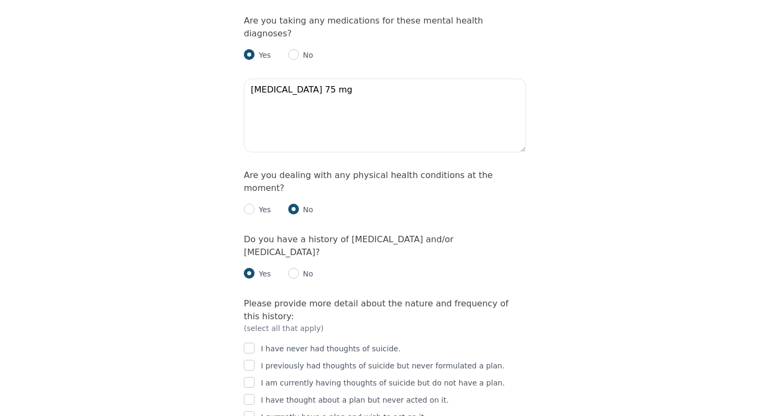
scroll to position [1583, 0]
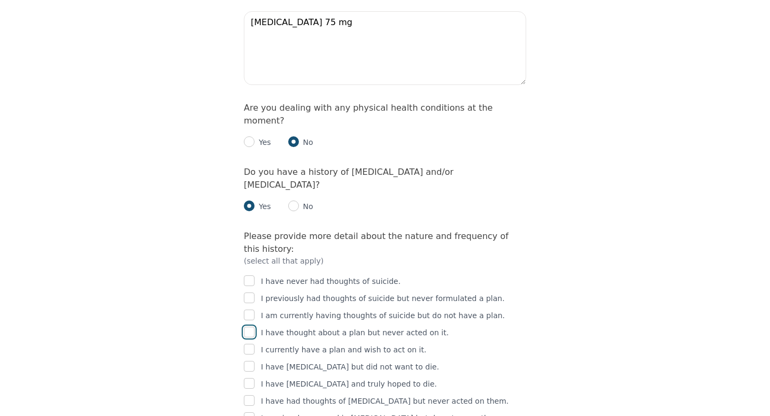
click at [249, 327] on input "checkbox" at bounding box center [249, 332] width 11 height 11
checkbox input "true"
click at [249, 412] on input "checkbox" at bounding box center [249, 417] width 11 height 11
checkbox input "true"
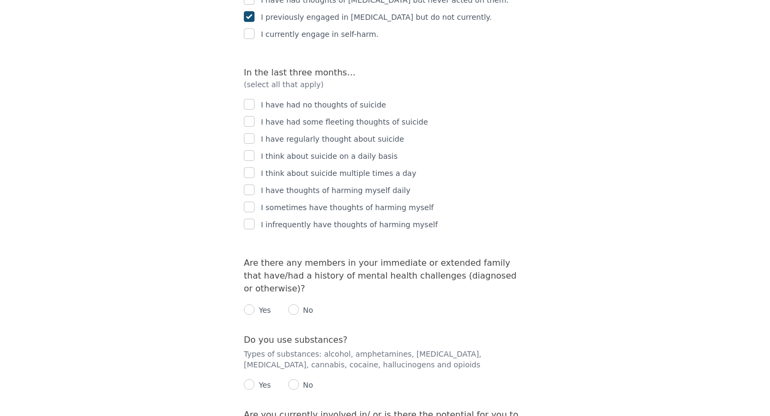
scroll to position [1986, 0]
click at [257, 303] on p "Yes" at bounding box center [262, 308] width 17 height 11
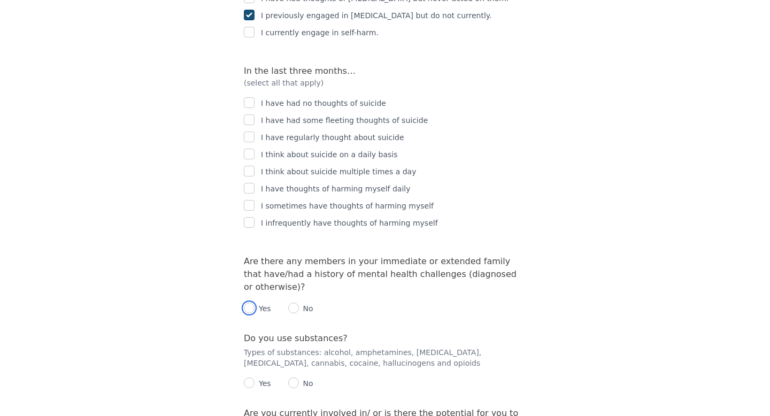
click at [252, 303] on input "radio" at bounding box center [249, 308] width 11 height 11
radio input "true"
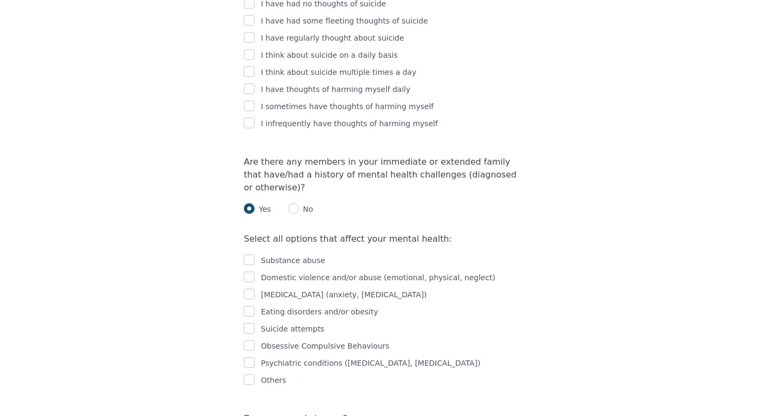
scroll to position [2084, 0]
click at [298, 205] on input "radio" at bounding box center [293, 210] width 11 height 11
radio input "true"
radio input "false"
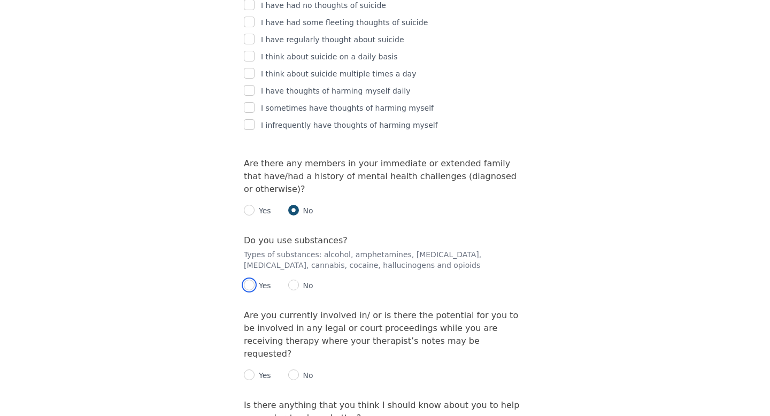
click at [251, 280] on input "radio" at bounding box center [249, 285] width 11 height 11
radio input "true"
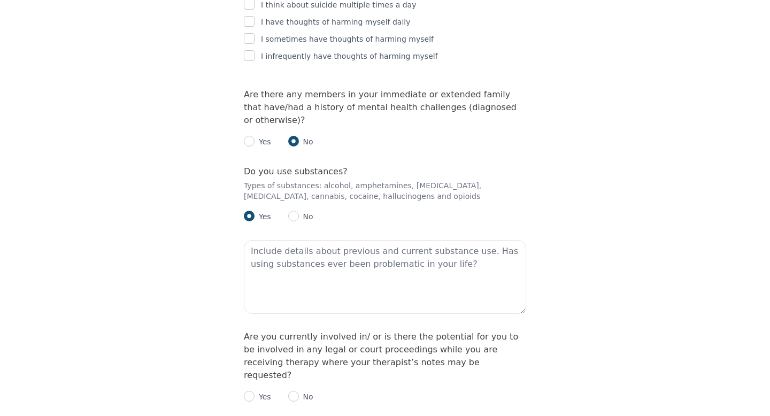
scroll to position [2155, 0]
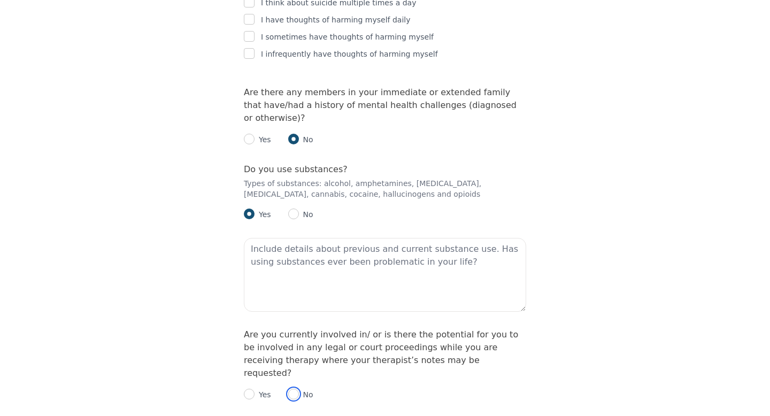
click at [293, 389] on input "radio" at bounding box center [293, 394] width 11 height 11
radio input "true"
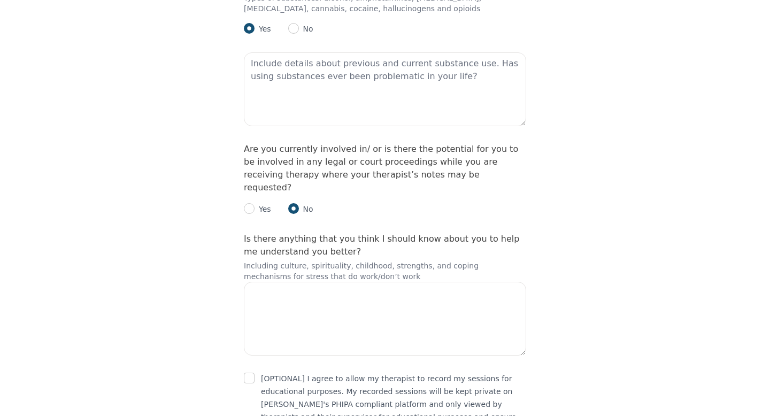
scroll to position [2351, 0]
